Goal: Task Accomplishment & Management: Complete application form

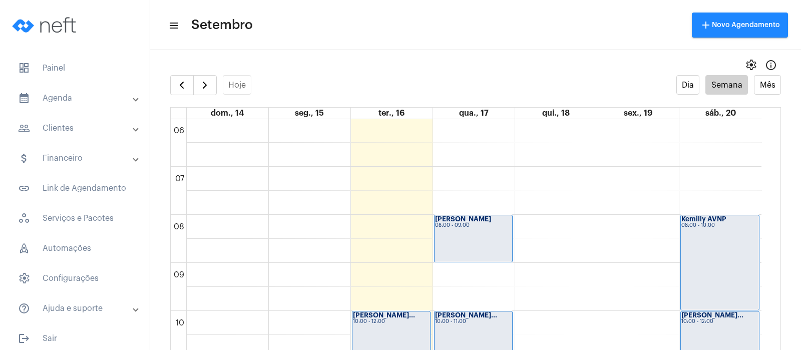
scroll to position [20, 0]
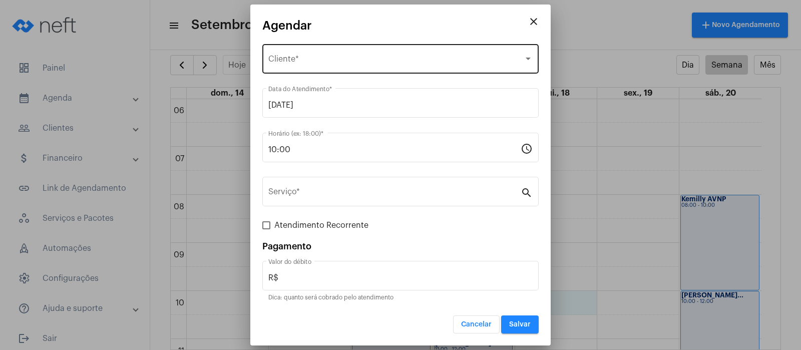
click at [398, 68] on div "Selecione o Cliente Cliente *" at bounding box center [400, 58] width 264 height 32
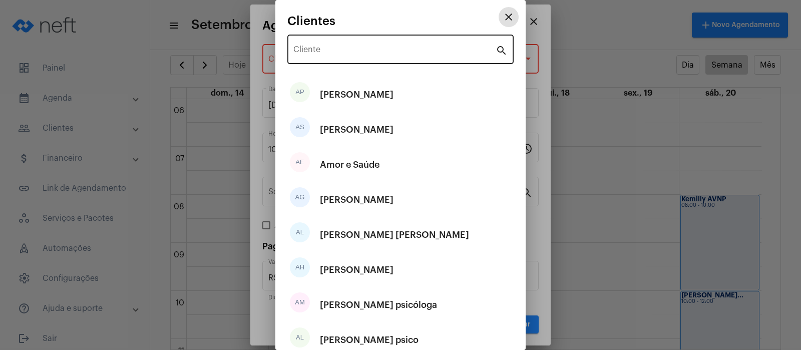
click at [383, 51] on input "Cliente" at bounding box center [395, 51] width 202 height 9
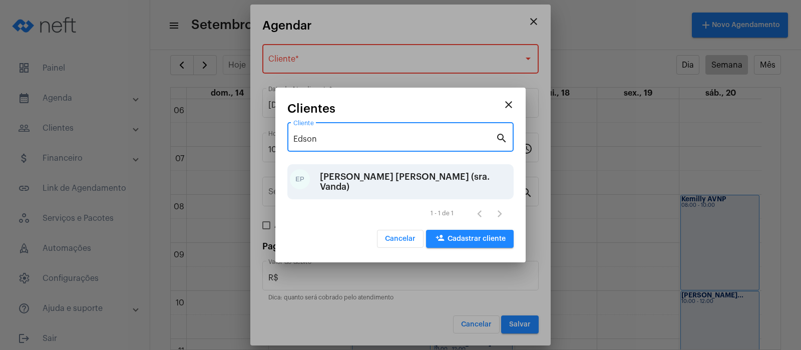
type input "Edson"
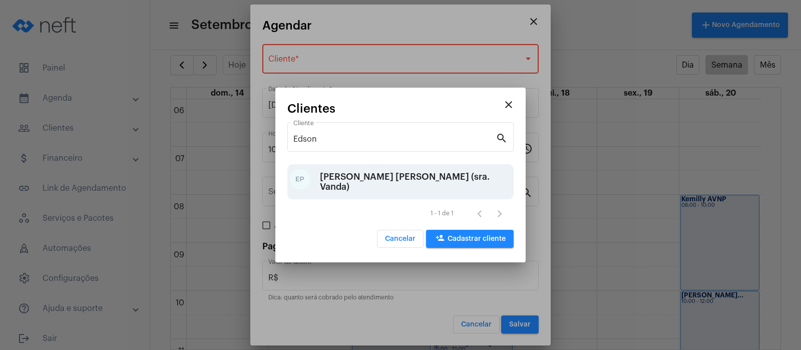
click at [347, 183] on div "[PERSON_NAME] [PERSON_NAME] (sra. Vanda)" at bounding box center [415, 182] width 191 height 30
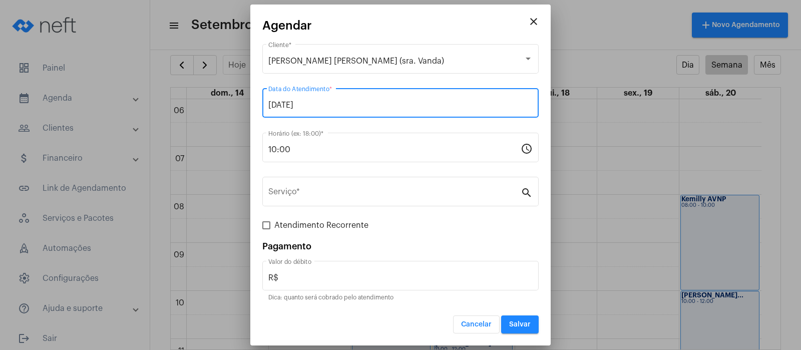
click at [393, 106] on input "[DATE]" at bounding box center [400, 105] width 264 height 9
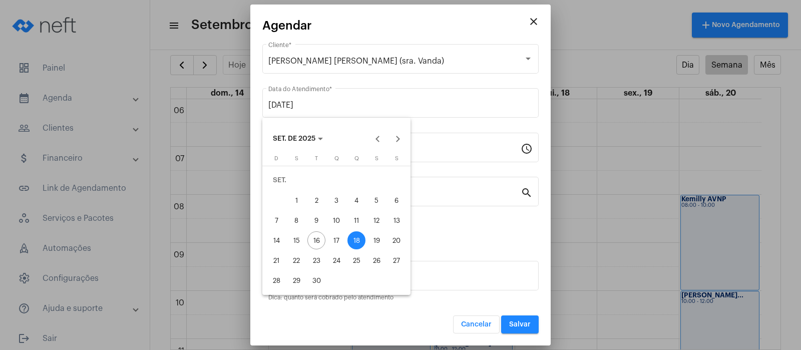
click at [586, 200] on div at bounding box center [400, 175] width 801 height 350
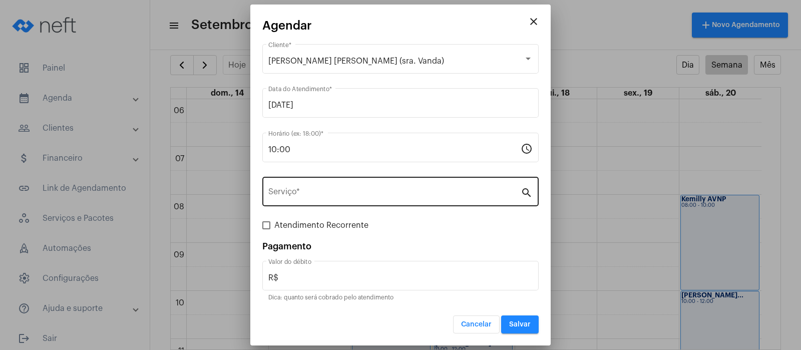
click at [296, 187] on div "Serviço *" at bounding box center [394, 191] width 252 height 32
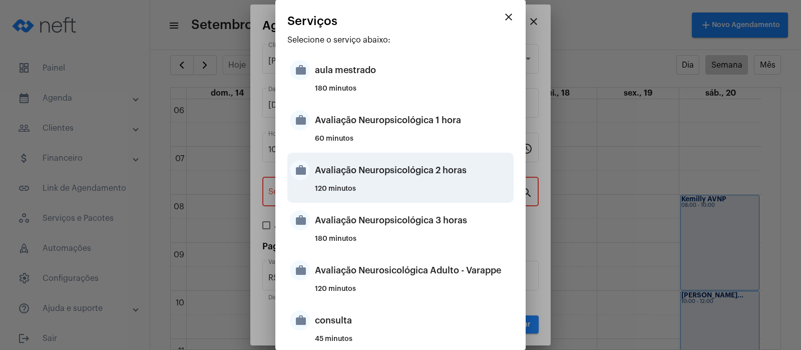
click at [360, 179] on div "Avaliação Neuropsicológica 2 horas" at bounding box center [413, 170] width 196 height 30
type input "Avaliação Neuropsicológica 2 horas"
type input "R$ 2 800"
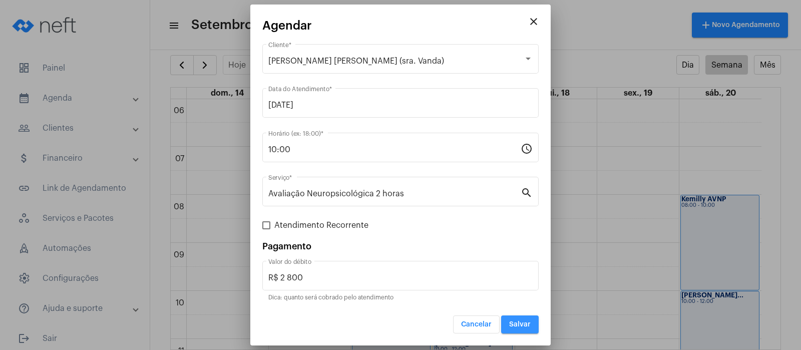
click at [525, 324] on span "Salvar" at bounding box center [520, 324] width 22 height 7
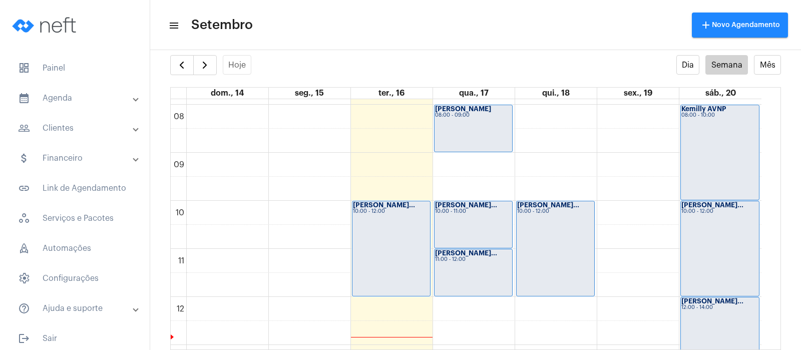
scroll to position [389, 0]
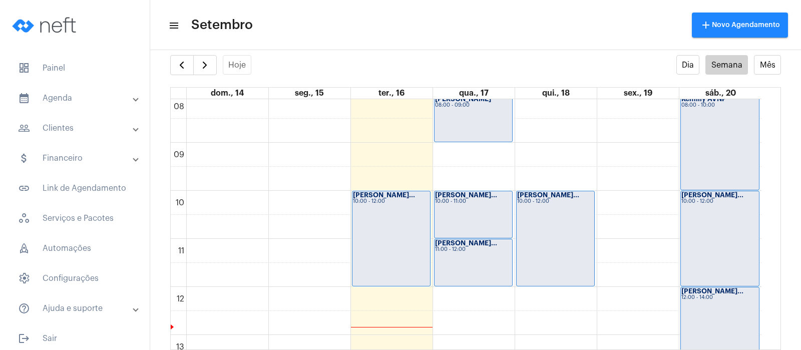
click at [759, 336] on div "Kemilly AVNP 08:00 - 10:00 [PERSON_NAME]... 10:00 - 12:00 [PERSON_NAME]... 12:0…" at bounding box center [721, 287] width 82 height 1154
click at [759, 337] on div "[PERSON_NAME]... 12:00 - 14:00" at bounding box center [720, 335] width 78 height 95
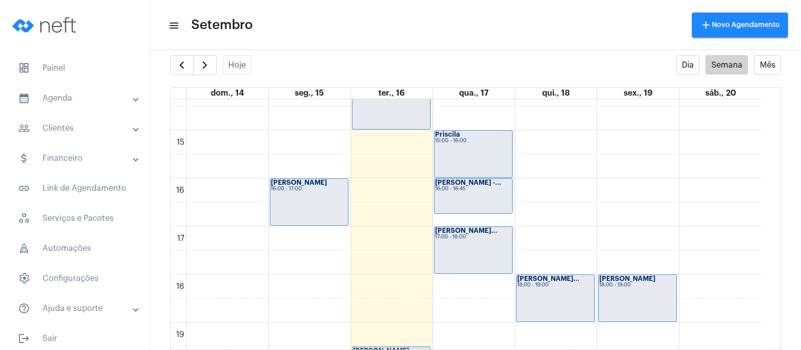
scroll to position [692, 0]
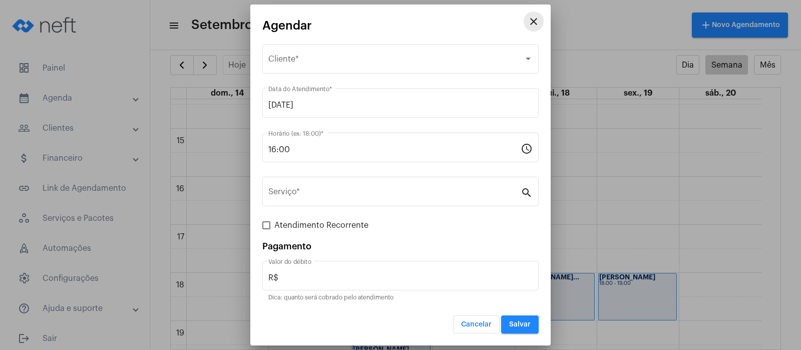
click at [540, 22] on button "close" at bounding box center [534, 22] width 20 height 20
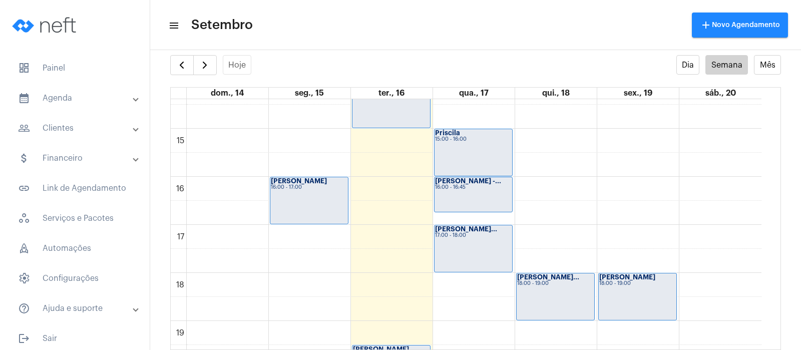
click at [63, 132] on mat-panel-title "people_outline Clientes" at bounding box center [76, 128] width 116 height 12
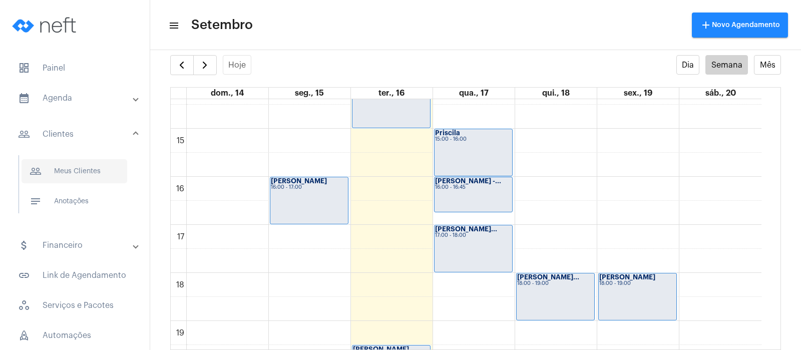
click at [59, 169] on span "people_outline Meus Clientes" at bounding box center [75, 171] width 106 height 24
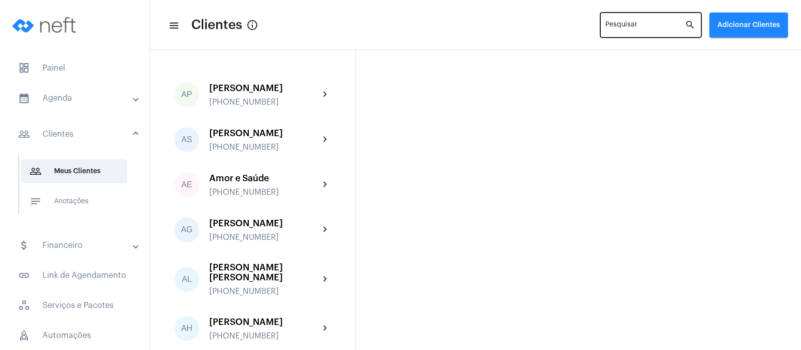
click at [639, 20] on div "Pesquisar" at bounding box center [646, 25] width 80 height 28
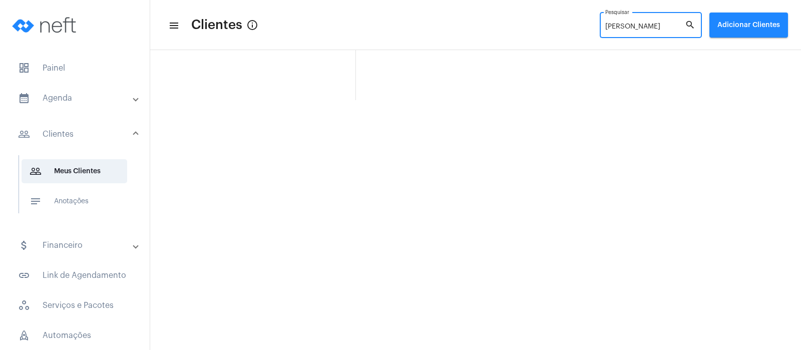
type input "[PERSON_NAME]"
click at [690, 20] on mat-icon "search" at bounding box center [691, 25] width 12 height 12
click at [691, 22] on mat-icon "search" at bounding box center [691, 25] width 12 height 12
click at [49, 96] on mat-panel-title "calendar_month_outlined Agenda" at bounding box center [76, 98] width 116 height 12
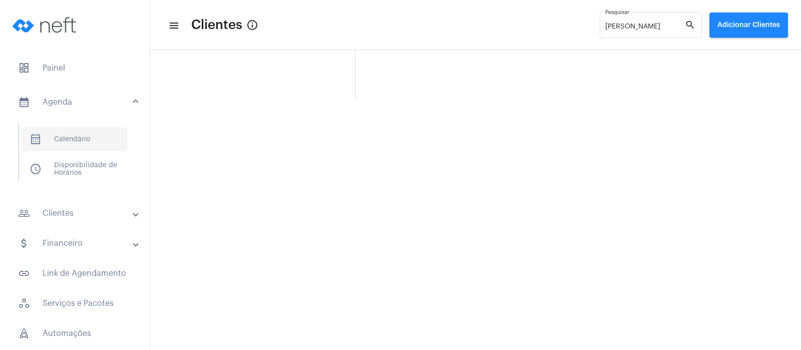
click at [66, 131] on span "calendar_month_outlined Calendário" at bounding box center [75, 139] width 106 height 24
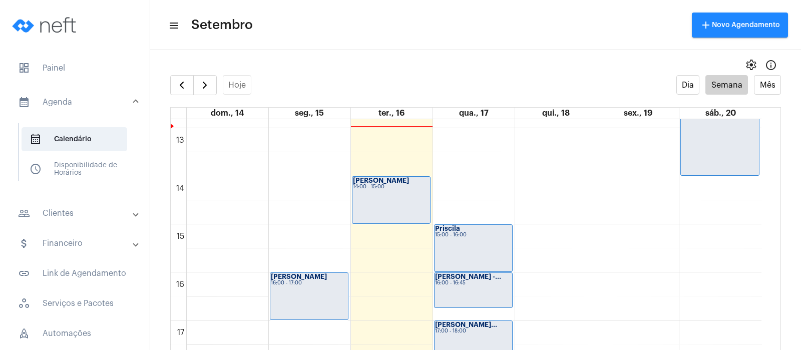
scroll to position [617, 0]
